Goal: Transaction & Acquisition: Purchase product/service

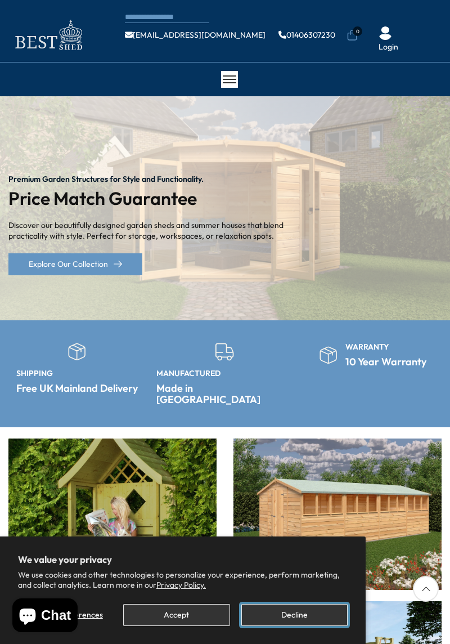
click at [297, 617] on button "Decline" at bounding box center [294, 615] width 106 height 22
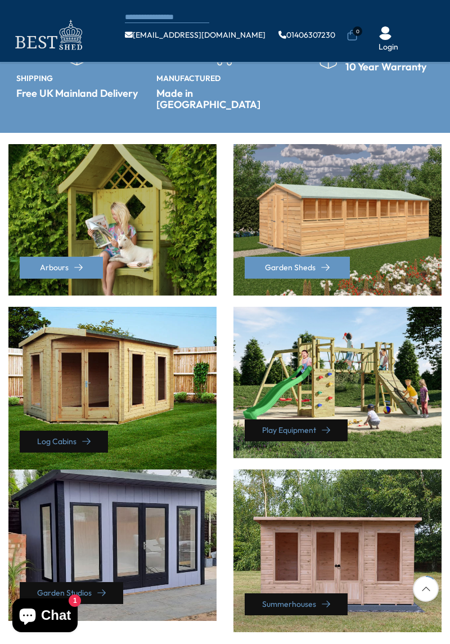
scroll to position [262, 0]
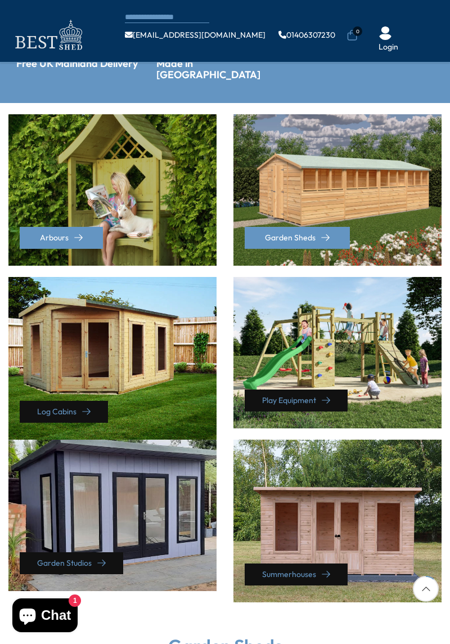
click at [109, 350] on div "Log Cabins" at bounding box center [112, 358] width 208 height 163
click at [73, 404] on link "Log Cabins" at bounding box center [64, 412] width 88 height 22
click at [331, 528] on div "Summerhouses" at bounding box center [338, 521] width 208 height 163
click at [304, 567] on link "Summerhouses" at bounding box center [296, 574] width 103 height 22
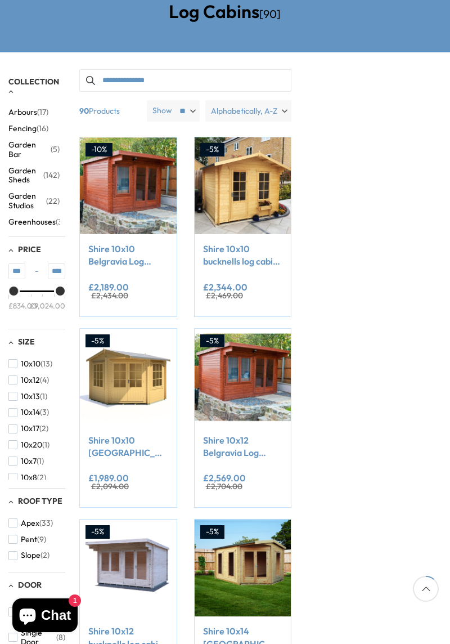
scroll to position [136, 0]
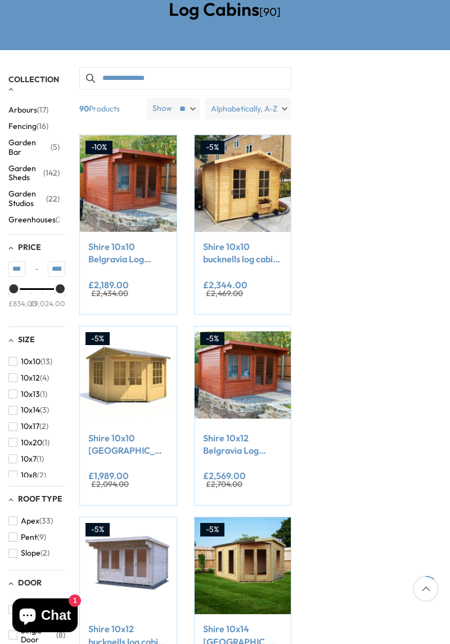
click at [248, 376] on link at bounding box center [243, 374] width 97 height 97
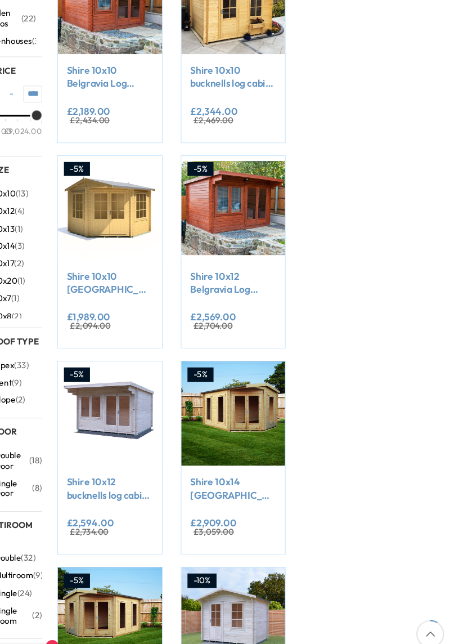
scroll to position [0, 0]
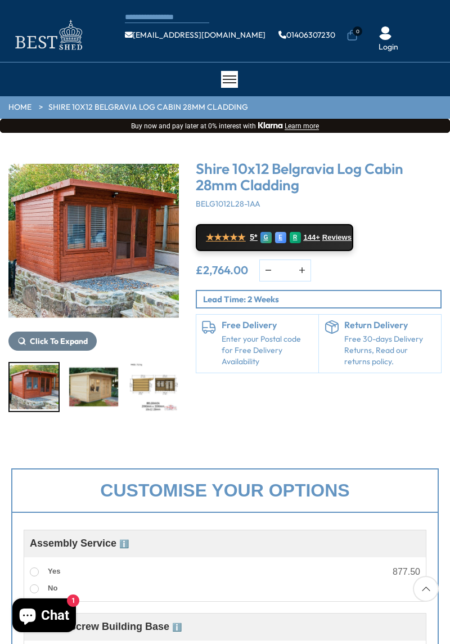
click at [98, 243] on img "1 / 7" at bounding box center [93, 240] width 171 height 171
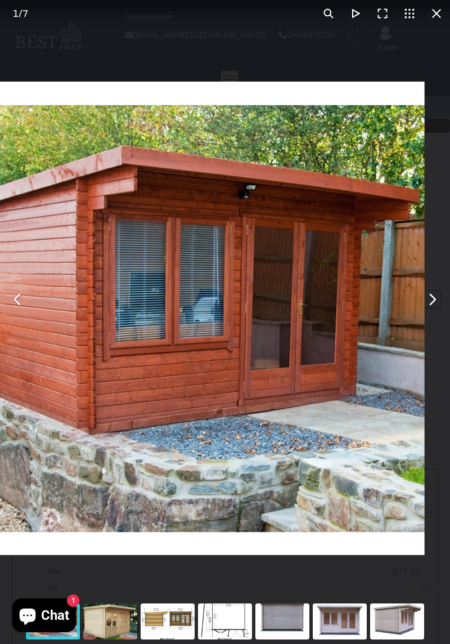
click at [425, 306] on button "You can close this modal content with the ESC key" at bounding box center [432, 299] width 27 height 27
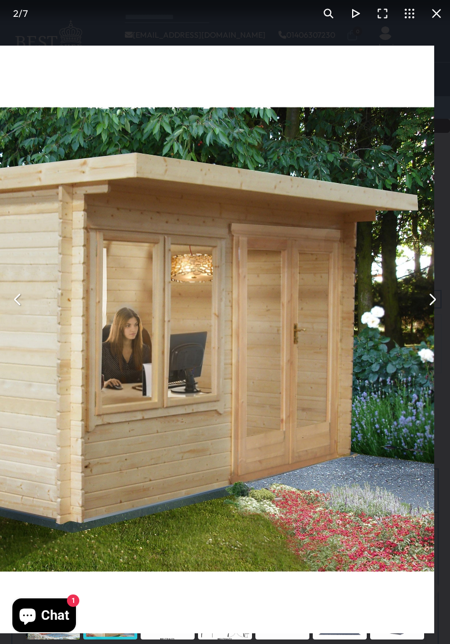
click at [429, 302] on button "You can close this modal content with the ESC key" at bounding box center [432, 299] width 27 height 27
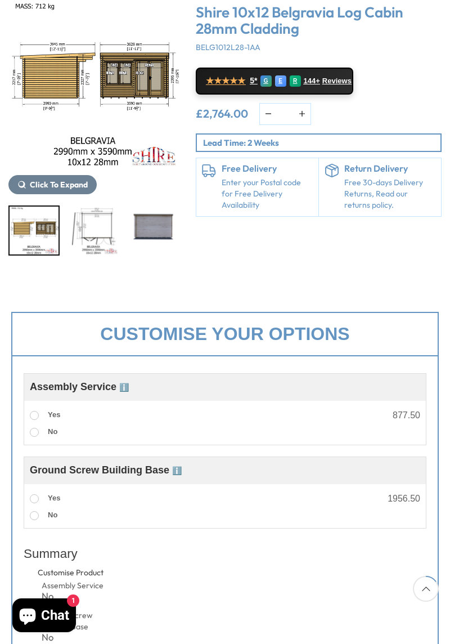
scroll to position [158, 0]
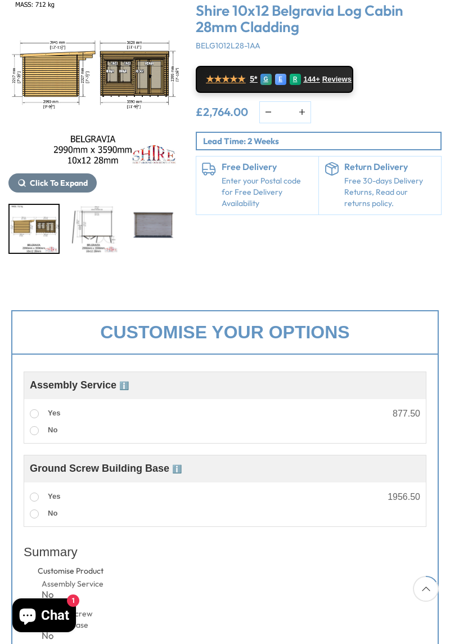
click at [42, 407] on label "Yes" at bounding box center [45, 413] width 30 height 15
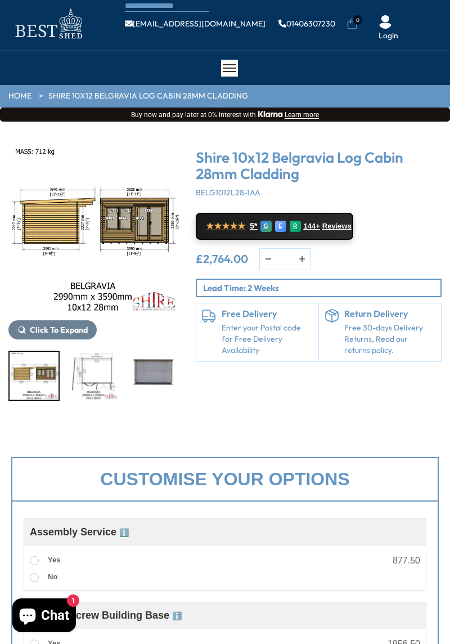
scroll to position [0, 0]
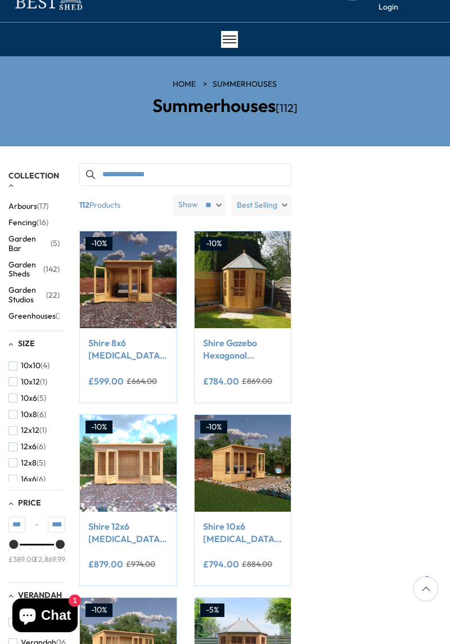
scroll to position [41, 0]
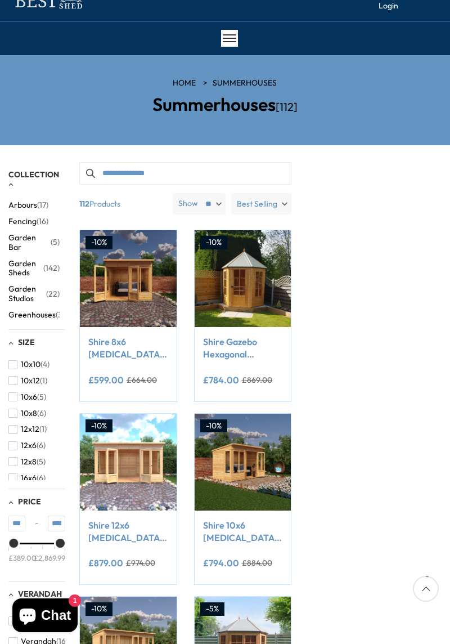
click at [29, 455] on button "12x8 (5)" at bounding box center [26, 462] width 37 height 16
click at [19, 461] on button "12x8 (5)" at bounding box center [26, 462] width 37 height 16
click at [21, 461] on span "12x8" at bounding box center [29, 462] width 16 height 10
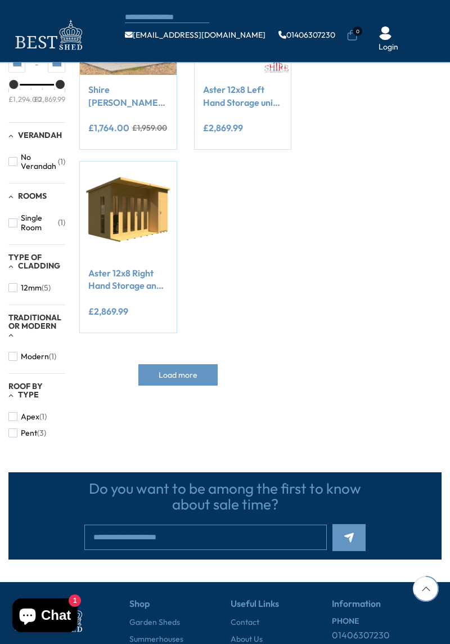
scroll to position [423, 0]
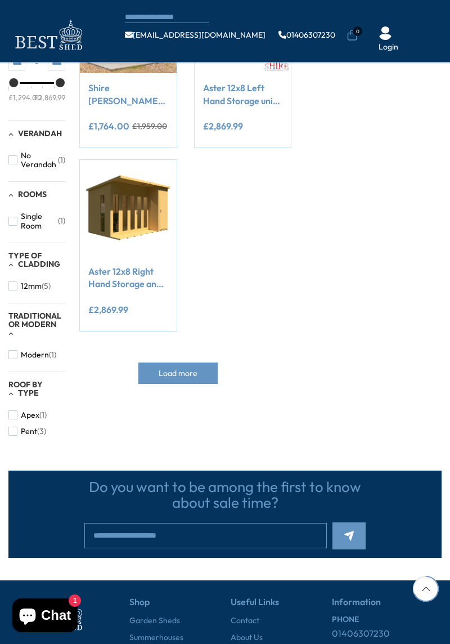
click at [20, 436] on button "Pent (3)" at bounding box center [27, 431] width 38 height 16
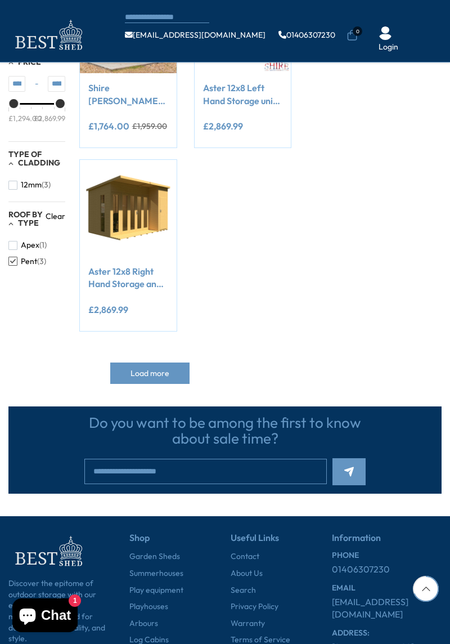
scroll to position [414, 0]
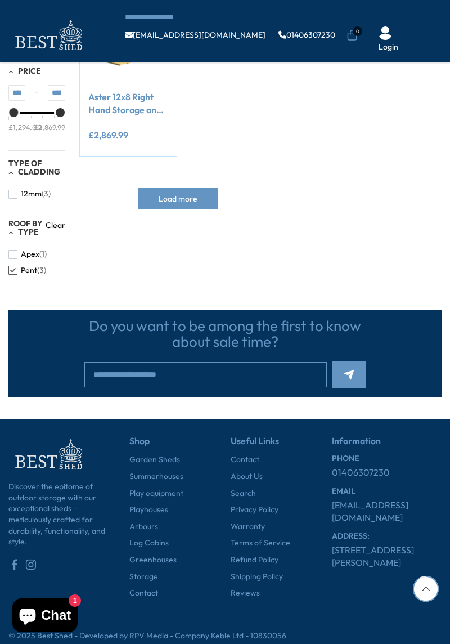
click at [17, 252] on button "Apex (1)" at bounding box center [27, 254] width 38 height 16
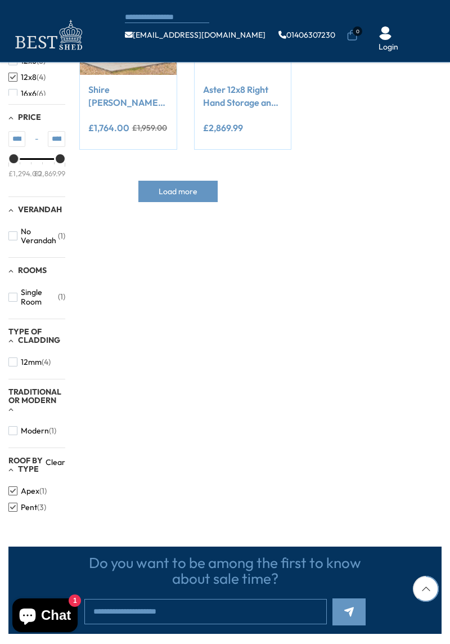
scroll to position [416, 0]
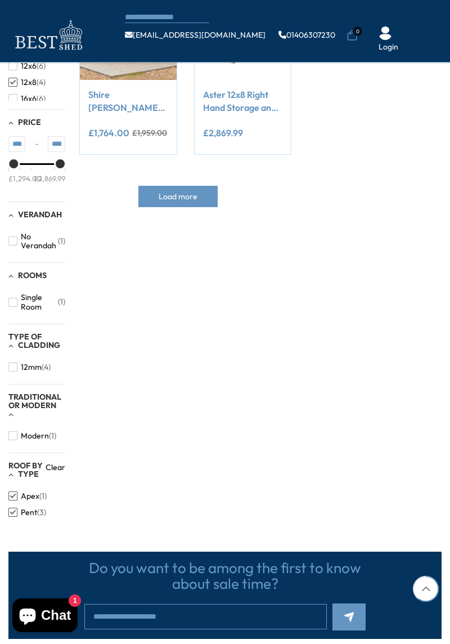
click at [10, 347] on div "Type of Cladding" at bounding box center [36, 342] width 57 height 18
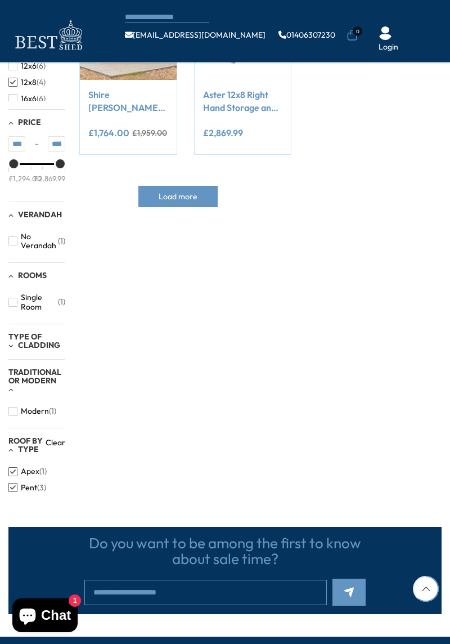
click at [17, 344] on div "Type of Cladding" at bounding box center [36, 342] width 57 height 18
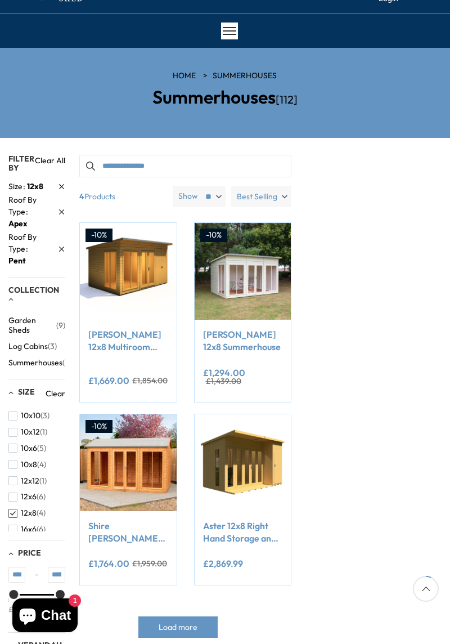
scroll to position [48, 0]
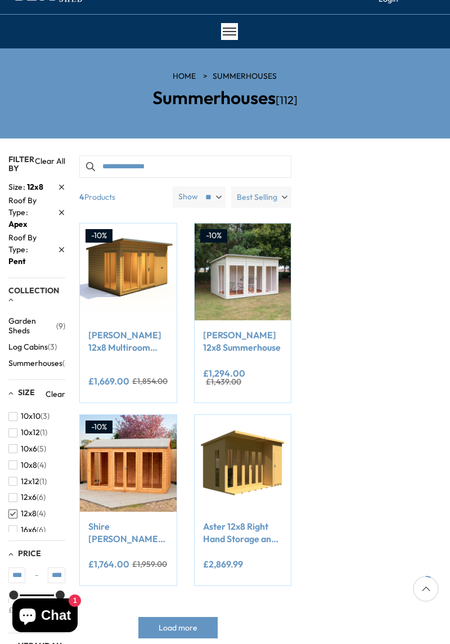
click at [131, 284] on link at bounding box center [128, 271] width 97 height 97
click at [245, 277] on link at bounding box center [243, 271] width 97 height 97
click at [130, 478] on button "Add to Cart" at bounding box center [128, 489] width 74 height 22
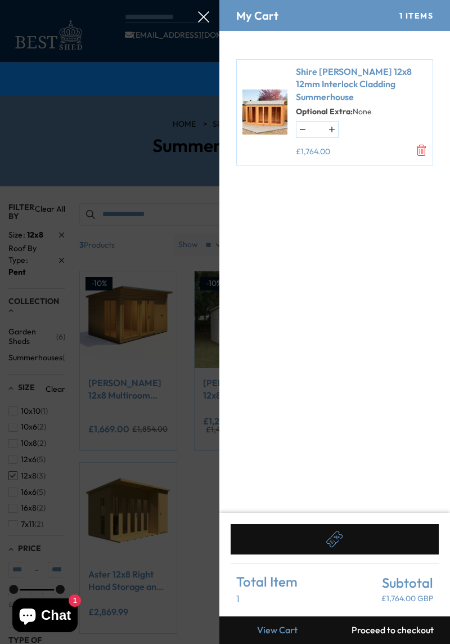
click at [367, 288] on form "Shire Mayfield 12x8 12mm Interlock Cladding Summerhouse Optional Extra: None *" at bounding box center [334, 272] width 231 height 482
click at [420, 151] on icon "Remove Shire Mayfield 12x8 12mm Interlock Cladding Summerhouse - None" at bounding box center [421, 150] width 11 height 11
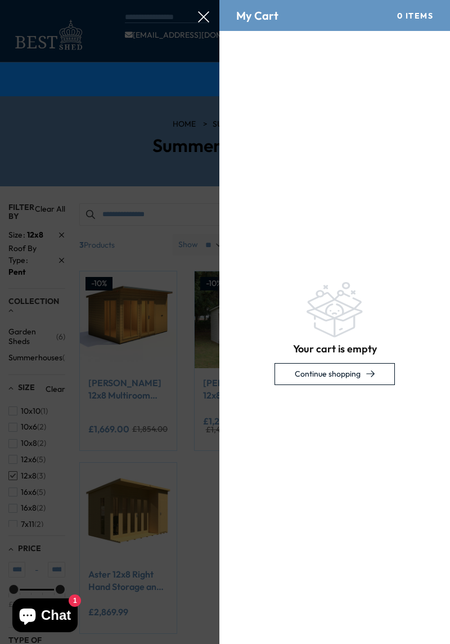
click at [210, 0] on div at bounding box center [225, 0] width 450 height 0
click at [211, 0] on div at bounding box center [225, 0] width 450 height 0
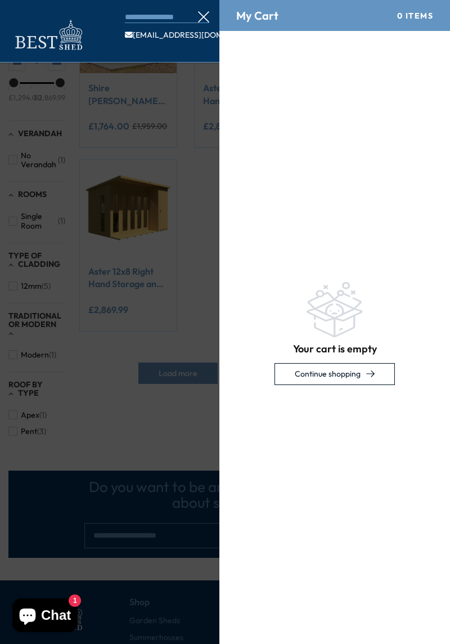
scroll to position [423, 0]
click at [200, 14] on icon at bounding box center [203, 16] width 11 height 11
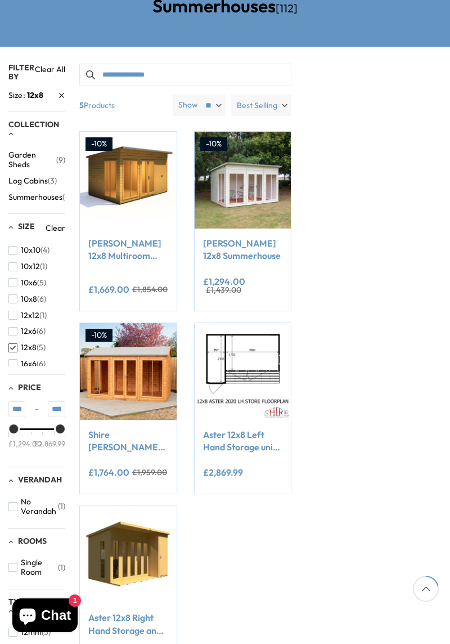
scroll to position [139, 0]
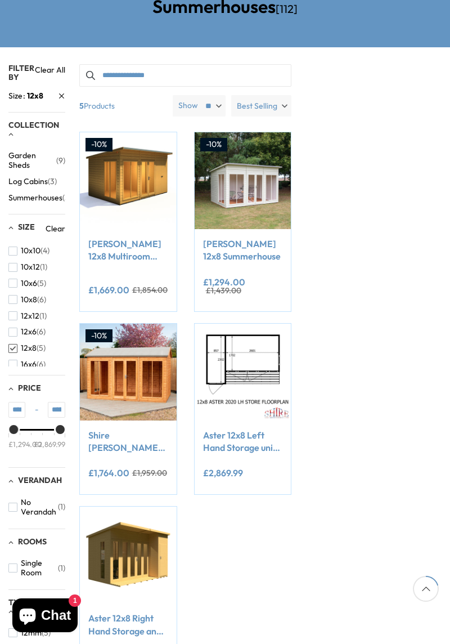
click at [137, 371] on img at bounding box center [128, 372] width 97 height 97
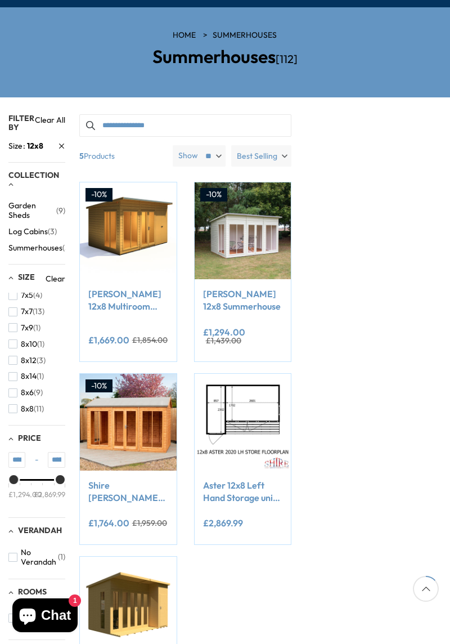
scroll to position [90, 0]
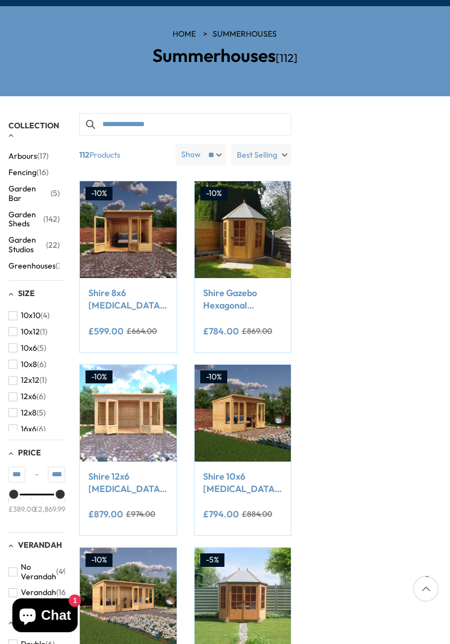
scroll to position [41, 0]
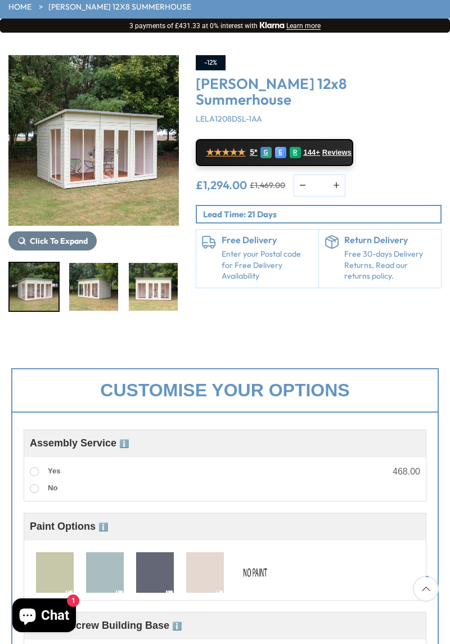
scroll to position [100, 0]
click at [39, 469] on label "Yes" at bounding box center [45, 471] width 30 height 15
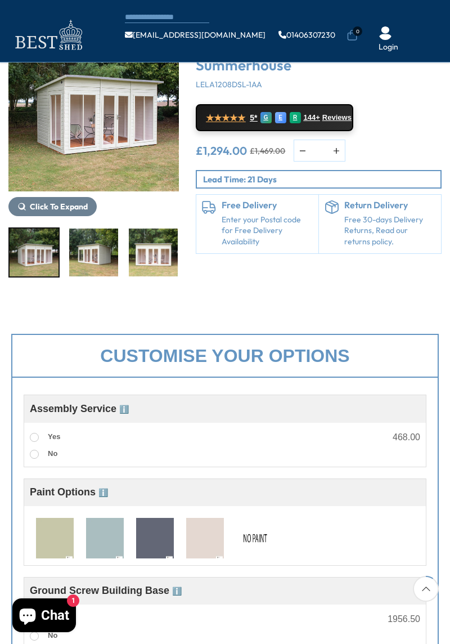
scroll to position [0, 0]
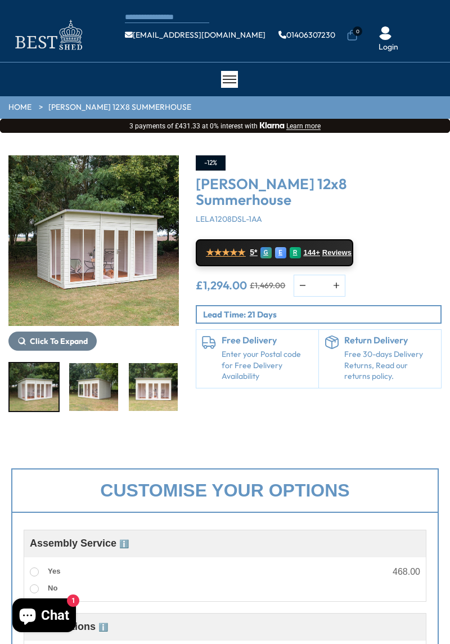
click at [57, 342] on span "Click To Expand" at bounding box center [59, 341] width 58 height 10
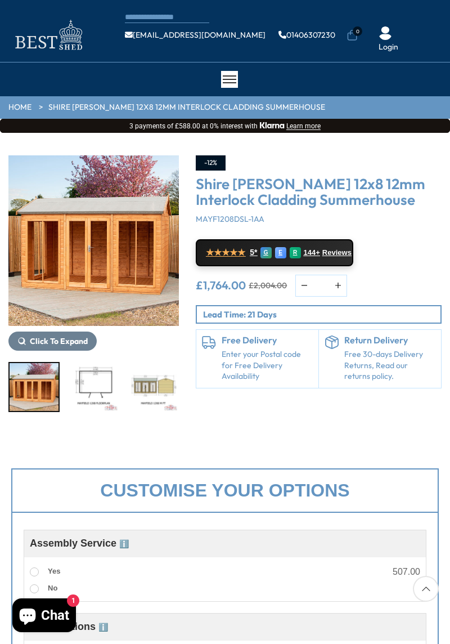
click at [67, 339] on span "Click To Expand" at bounding box center [59, 341] width 58 height 10
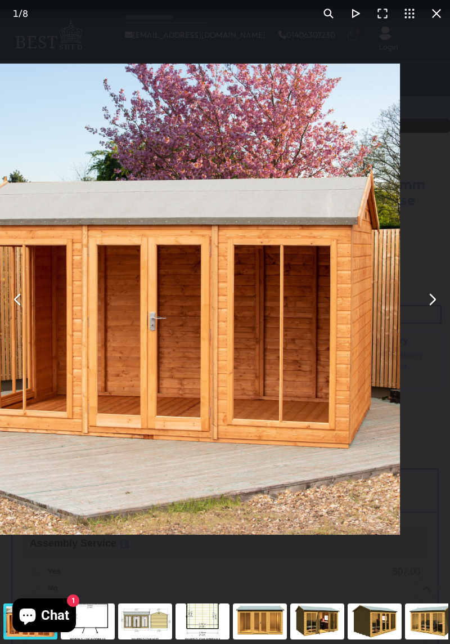
click at [440, 311] on div "Shire [PERSON_NAME] 12x8 12mm Interlock Cladding Summerhouse - Best Shed" at bounding box center [225, 299] width 450 height 599
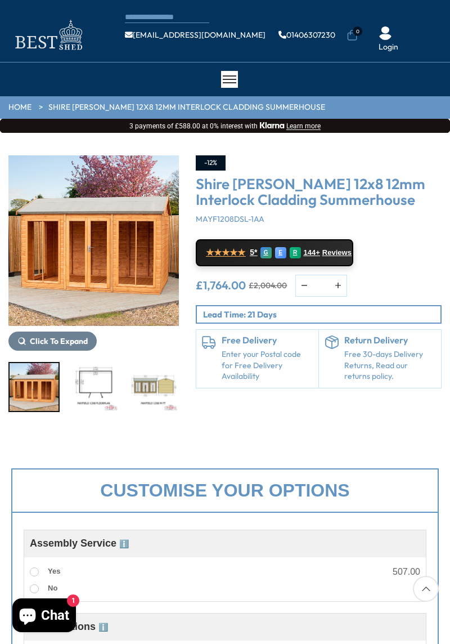
click at [101, 382] on img "2 / 8" at bounding box center [93, 387] width 49 height 48
